Goal: Book appointment/travel/reservation

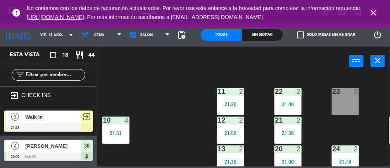
click at [232, 11] on icon "close" at bounding box center [373, 12] width 9 height 9
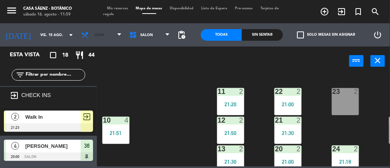
click at [105, 29] on span "Cena" at bounding box center [101, 34] width 48 height 17
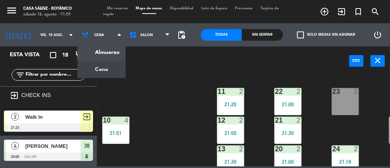
click at [108, 53] on ng-component "menu Casa [PERSON_NAME] - Botánico [DATE] 16. agosto - 11:59 Mis reservas Mapa …" at bounding box center [195, 83] width 390 height 166
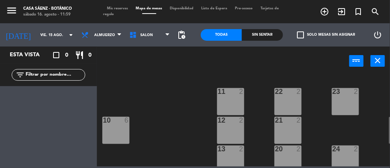
click at [36, 34] on input "vie. 15 ago." at bounding box center [61, 35] width 50 height 12
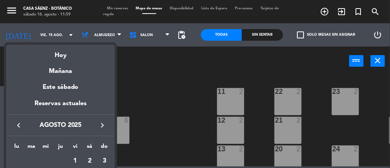
click at [60, 54] on div "Hoy" at bounding box center [60, 53] width 108 height 16
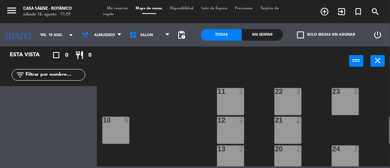
type input "sáb. 16 ago."
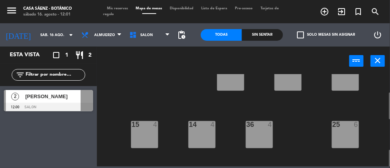
scroll to position [82, 0]
click at [232, 125] on div at bounding box center [259, 124] width 13 height 7
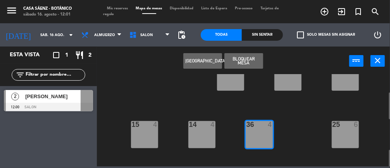
click at [232, 129] on div "36 4" at bounding box center [259, 134] width 27 height 27
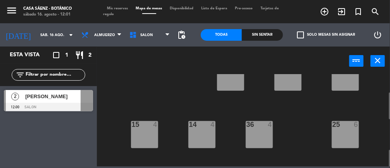
click at [37, 35] on input "sáb. 16 ago." at bounding box center [61, 35] width 50 height 12
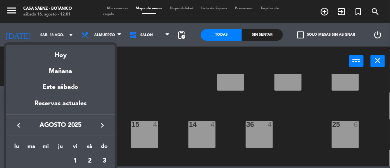
click at [52, 50] on div "Hoy" at bounding box center [60, 53] width 108 height 16
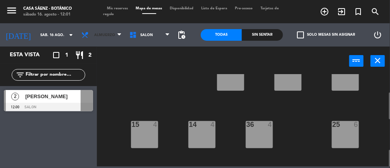
click at [101, 32] on span "Almuerzo" at bounding box center [101, 34] width 48 height 17
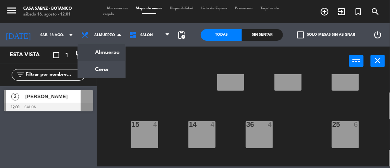
click at [95, 55] on ng-component "menu Casa [PERSON_NAME] - Botánico [DATE] 16. agosto - 12:01 Mis reservas Mapa …" at bounding box center [195, 83] width 390 height 166
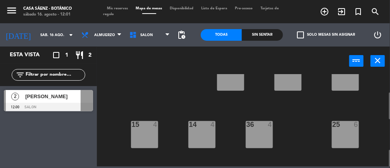
click at [232, 139] on div "36 4" at bounding box center [259, 134] width 27 height 27
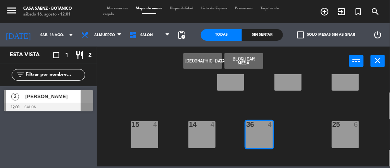
click at [232, 141] on div "36 4" at bounding box center [259, 134] width 27 height 27
